Goal: Task Accomplishment & Management: Manage account settings

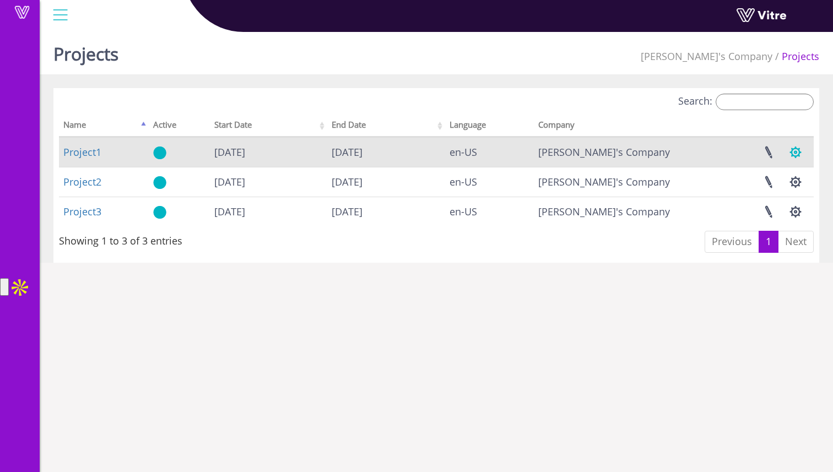
click at [796, 145] on button "button" at bounding box center [796, 152] width 28 height 29
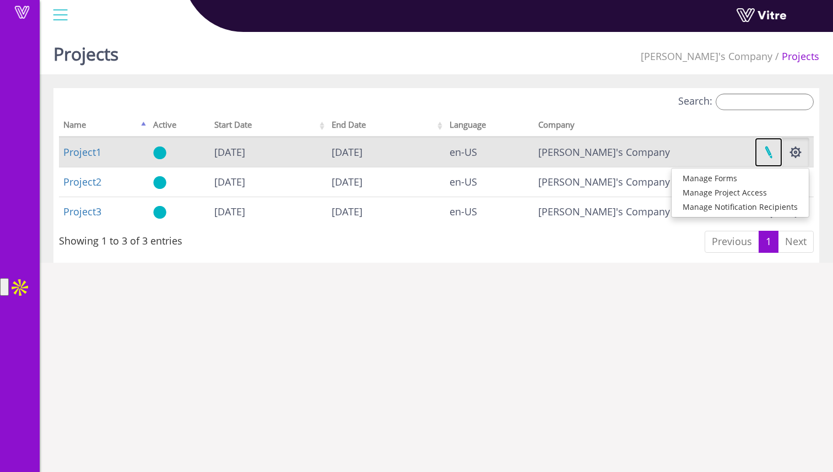
click at [771, 156] on link at bounding box center [769, 152] width 28 height 29
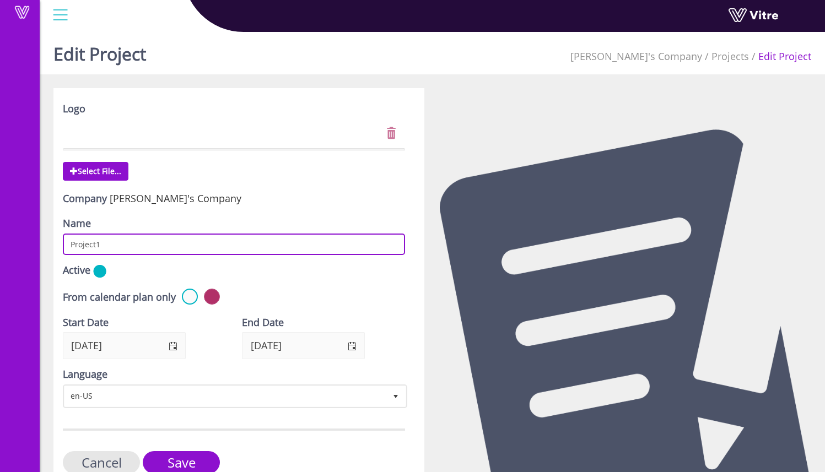
click at [182, 246] on input "Project1" at bounding box center [234, 244] width 342 height 21
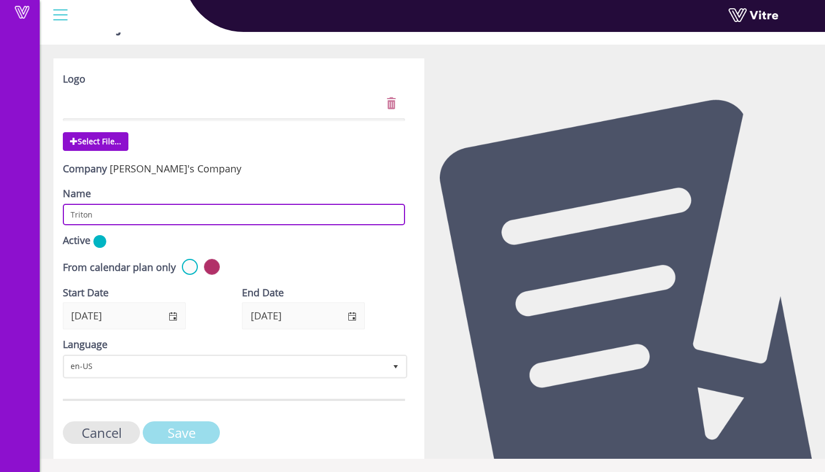
type input "Triton"
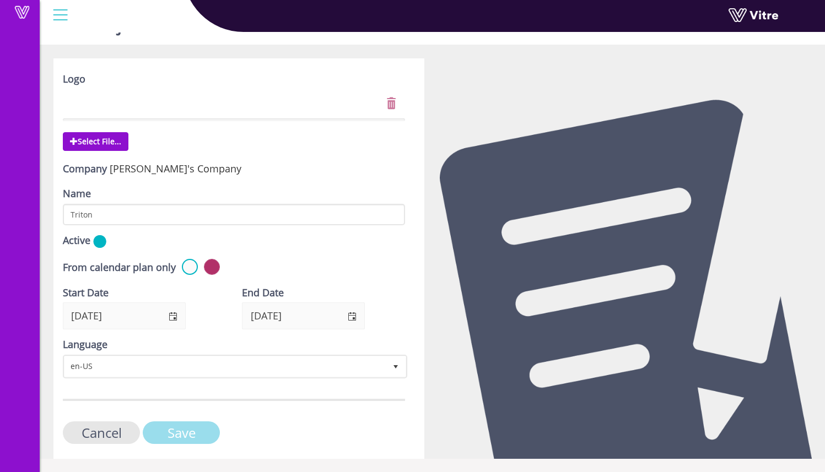
click at [159, 439] on input "Save" at bounding box center [181, 433] width 77 height 23
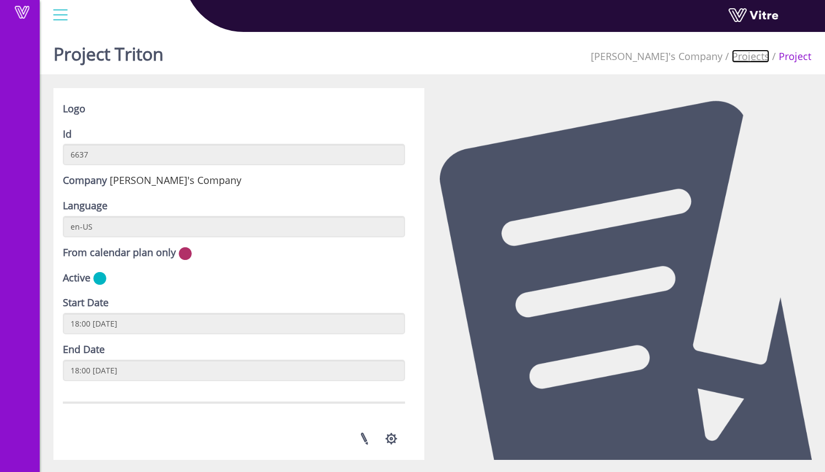
click at [733, 59] on link "Projects" at bounding box center [750, 56] width 37 height 13
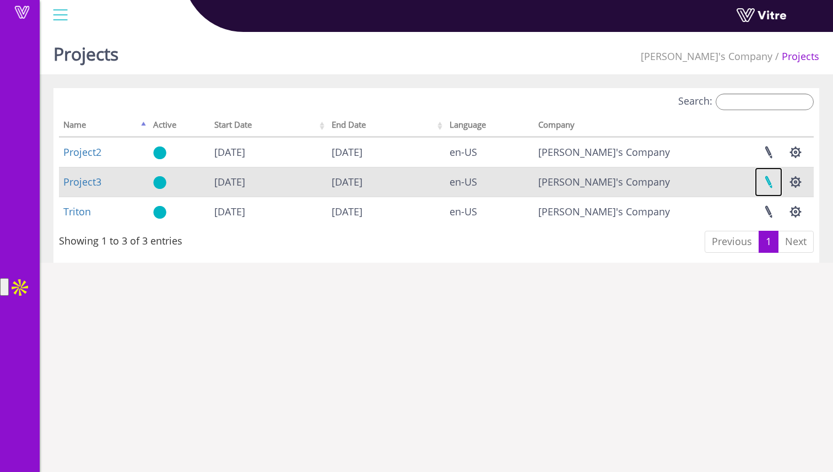
click at [772, 184] on link at bounding box center [769, 182] width 28 height 29
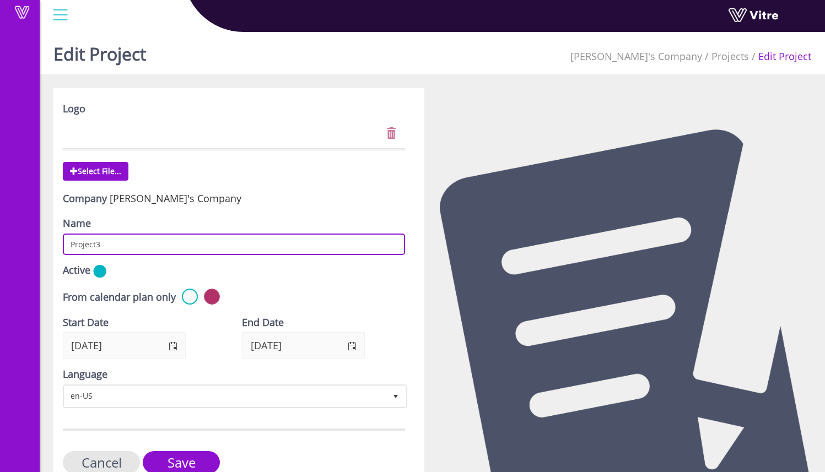
click at [259, 241] on input "Project3" at bounding box center [234, 244] width 342 height 21
type input "Paragon"
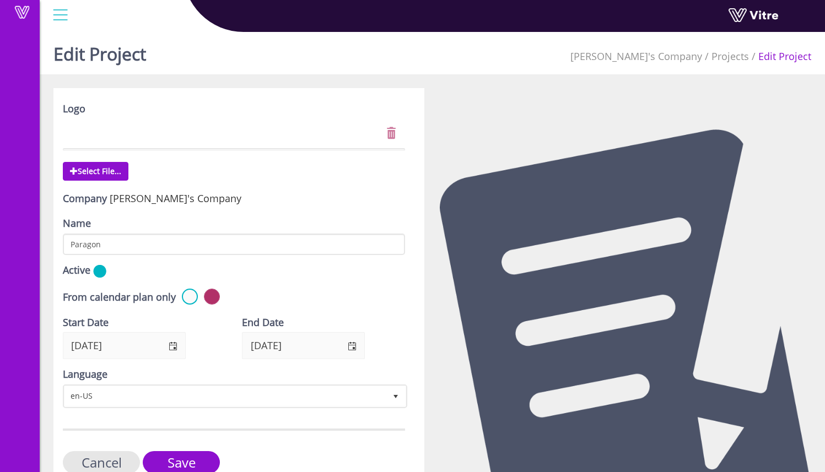
click at [303, 272] on div "Active" at bounding box center [234, 271] width 342 height 17
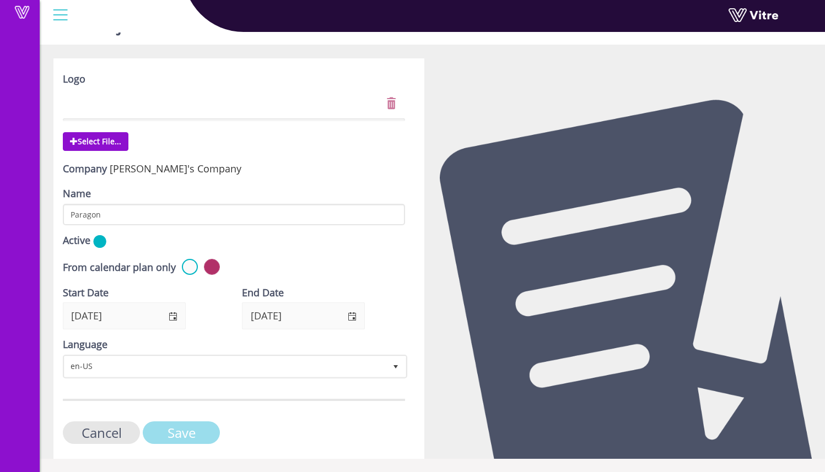
click at [201, 433] on input "Save" at bounding box center [181, 433] width 77 height 23
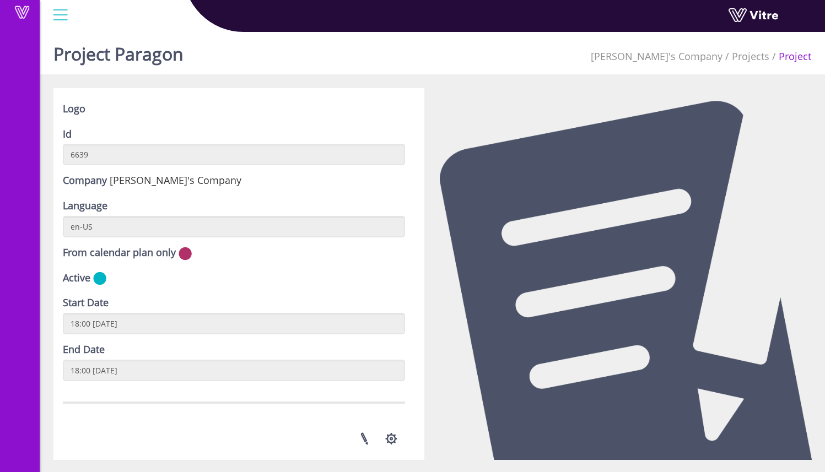
click at [732, 53] on li "Projects" at bounding box center [745, 57] width 47 height 14
click at [738, 53] on link "Projects" at bounding box center [750, 56] width 37 height 13
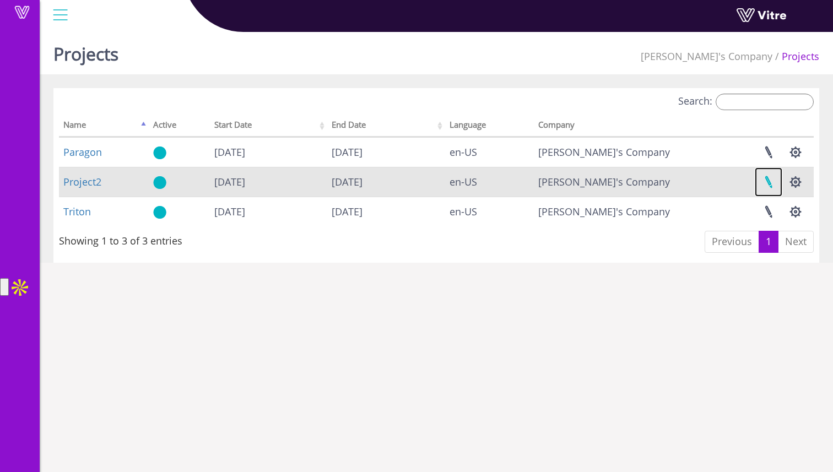
click at [770, 177] on link at bounding box center [769, 182] width 28 height 29
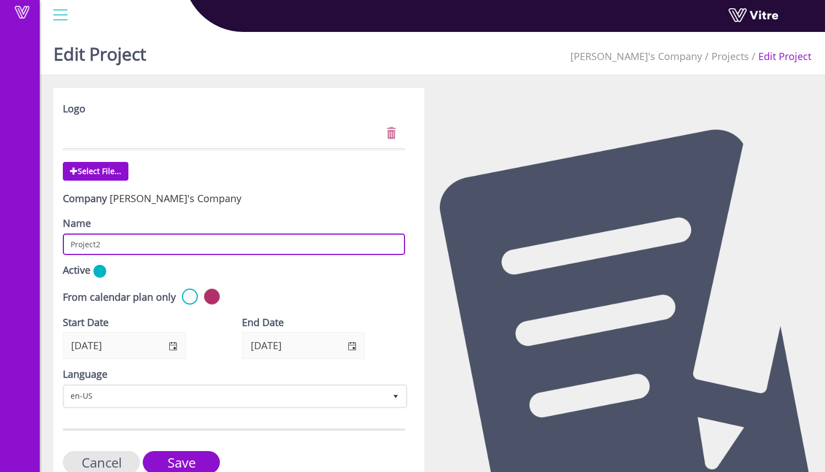
click at [224, 242] on input "Project2" at bounding box center [234, 244] width 342 height 21
type input "Llano"
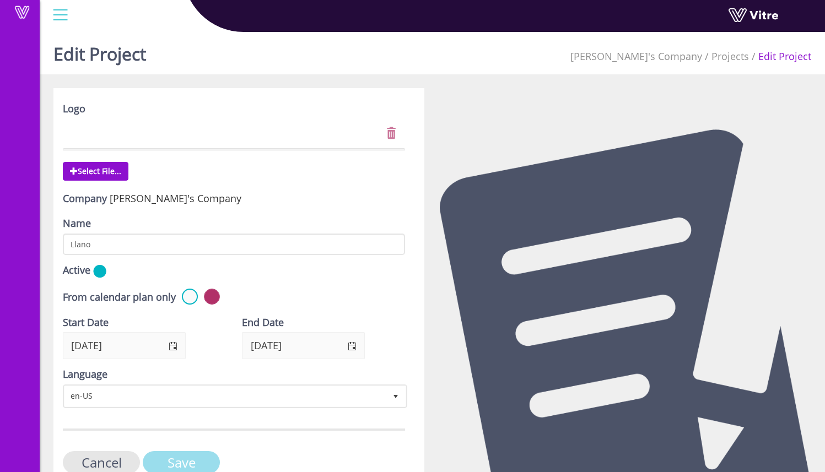
click at [206, 457] on input "Save" at bounding box center [181, 462] width 77 height 23
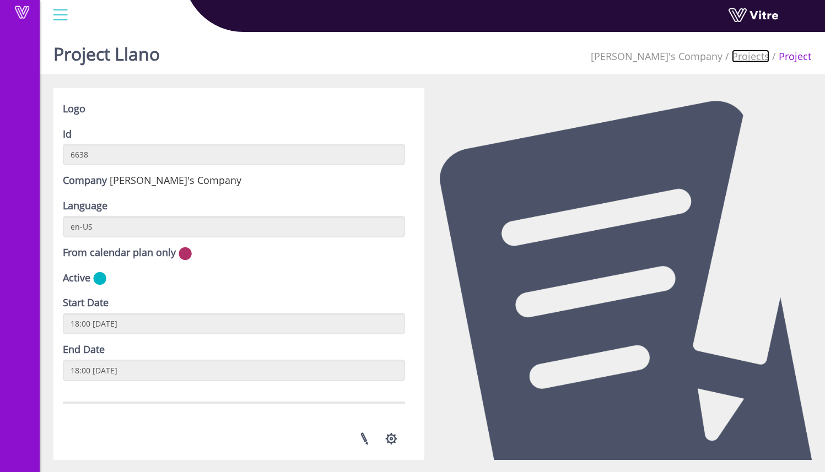
click at [752, 58] on link "Projects" at bounding box center [750, 56] width 37 height 13
